Goal: Information Seeking & Learning: Learn about a topic

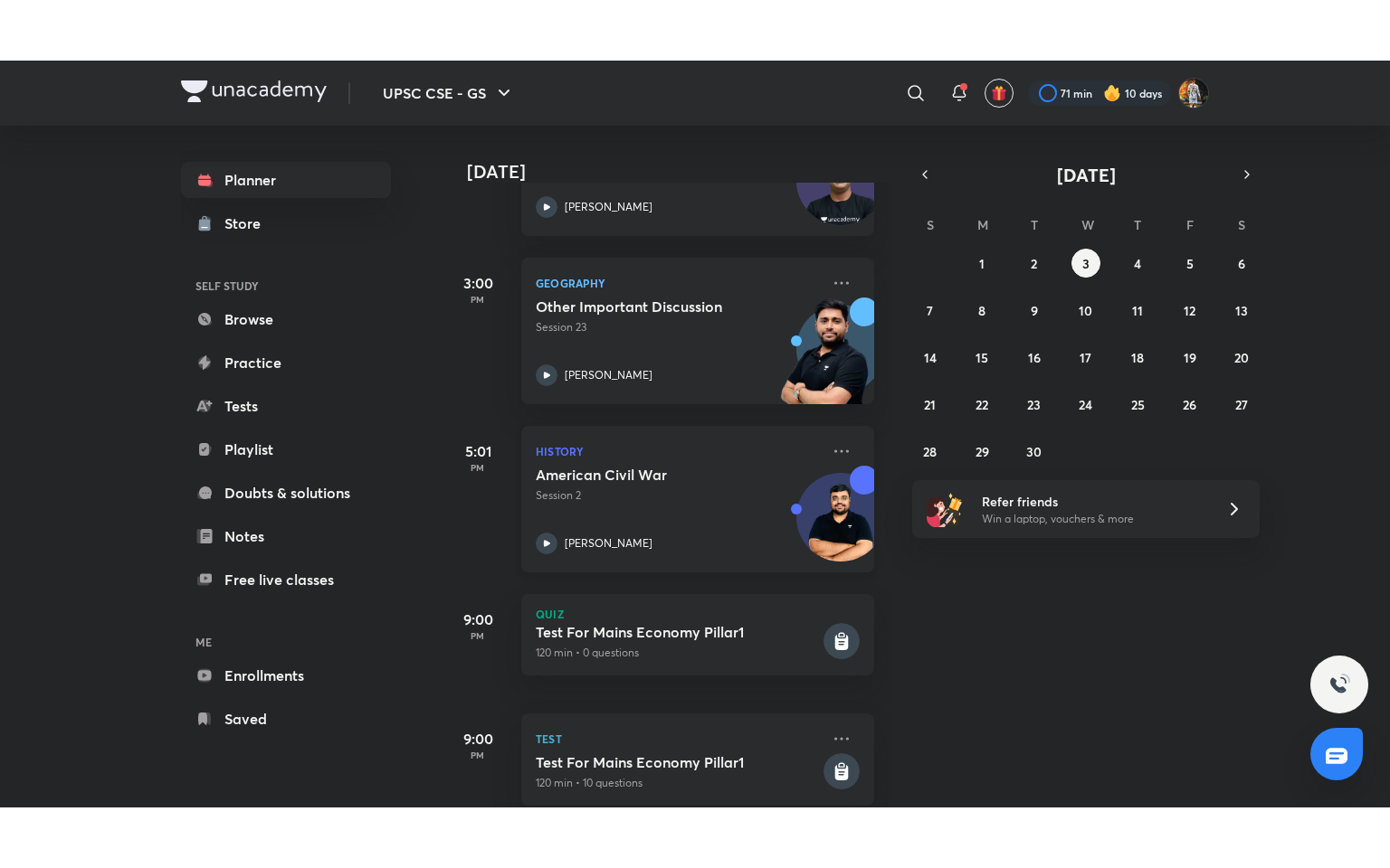
scroll to position [231, 0]
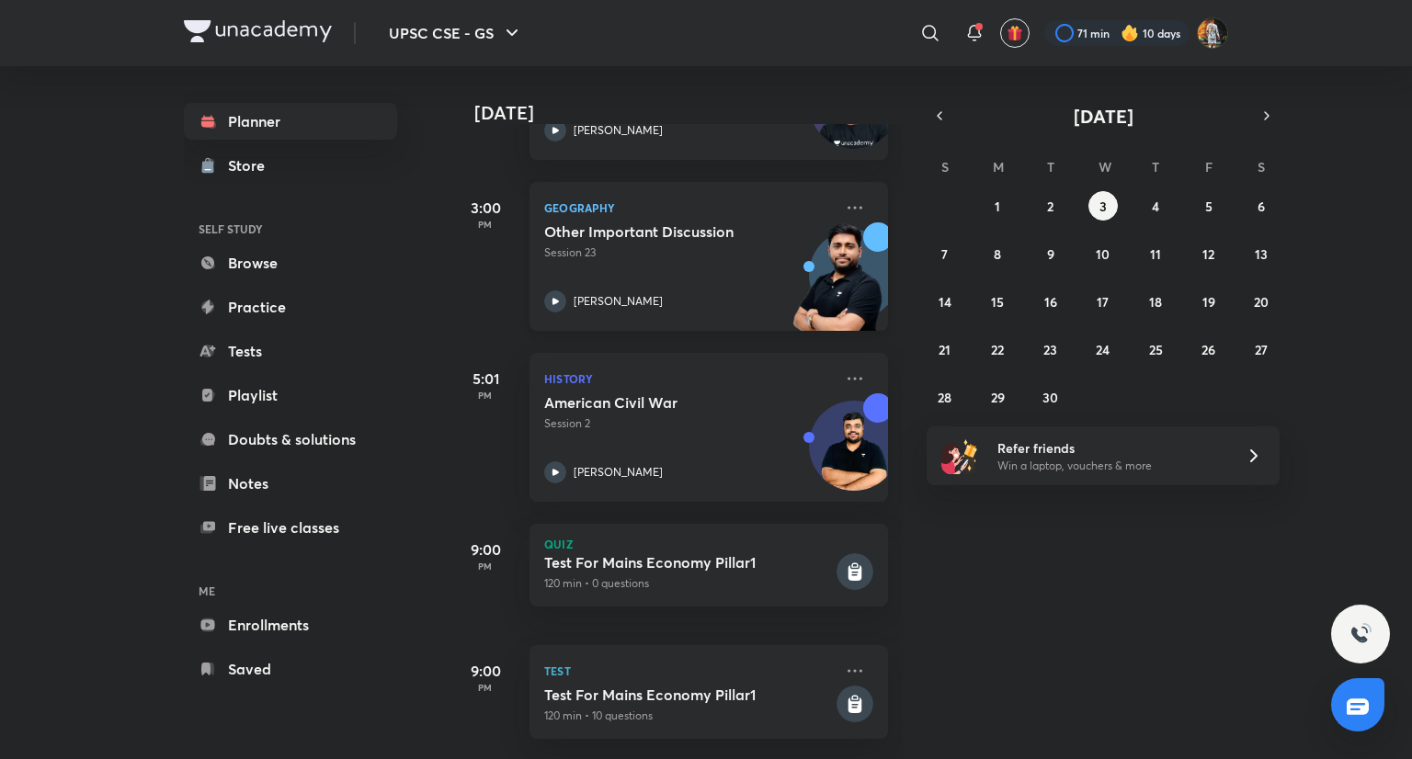
click at [644, 293] on p "[PERSON_NAME]" at bounding box center [618, 301] width 89 height 17
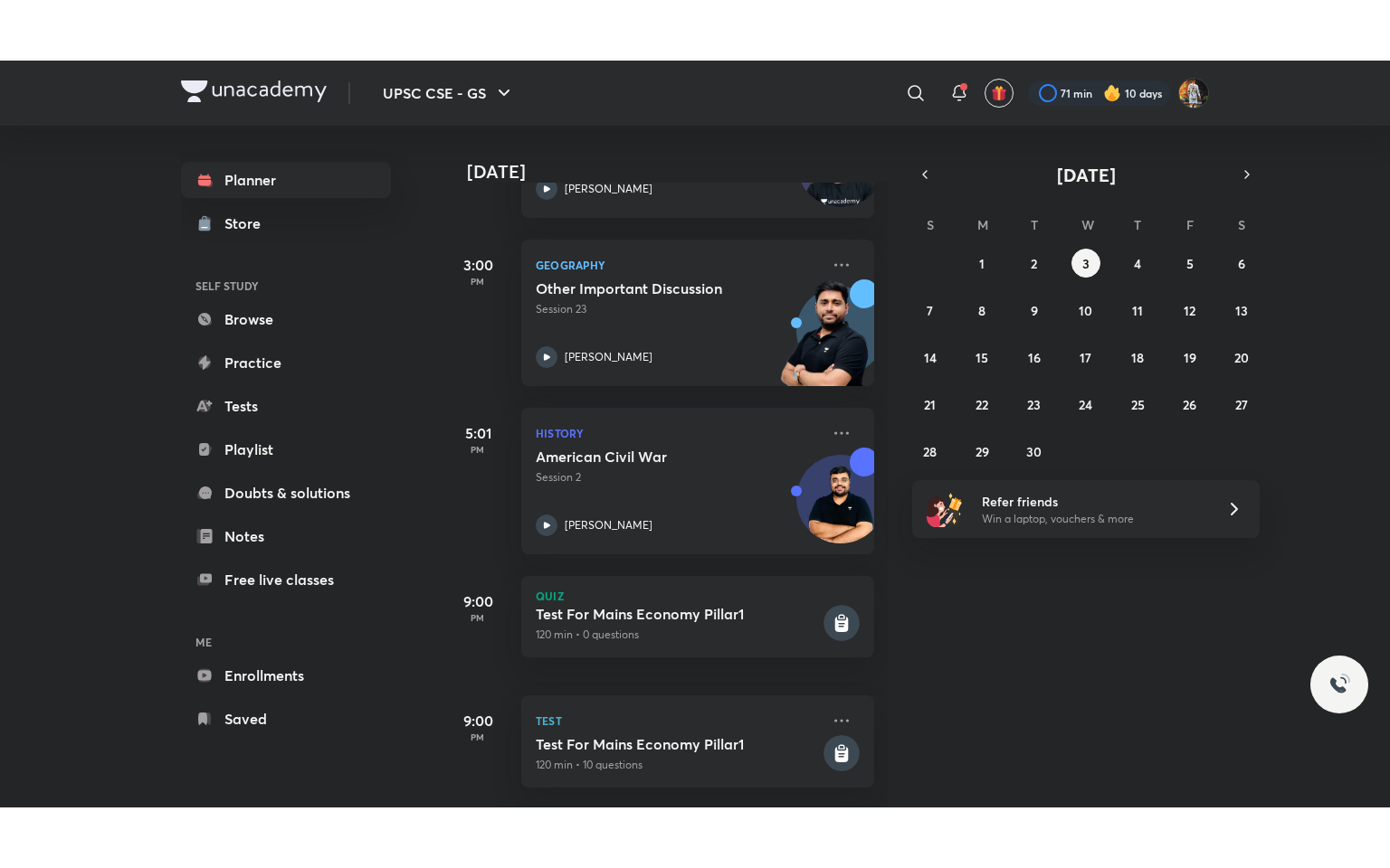
scroll to position [109, 0]
